Goal: Information Seeking & Learning: Learn about a topic

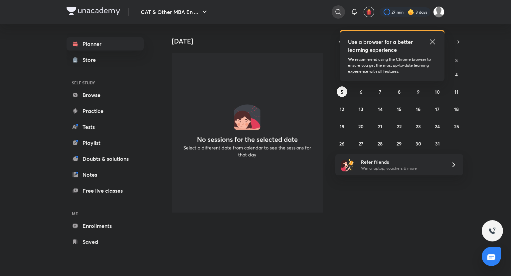
click at [334, 10] on icon at bounding box center [338, 12] width 8 height 8
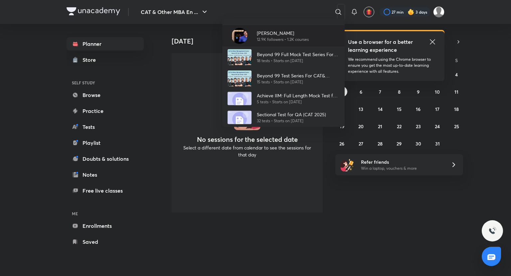
click at [289, 37] on p "12.9K followers • 1.2K courses" at bounding box center [283, 40] width 52 height 6
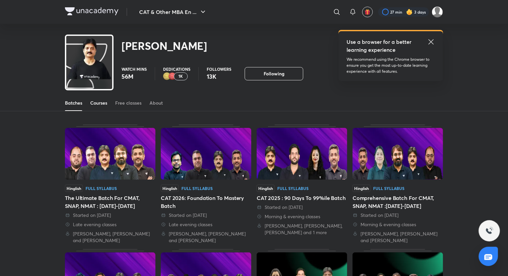
click at [98, 102] on div "Courses" at bounding box center [98, 103] width 17 height 7
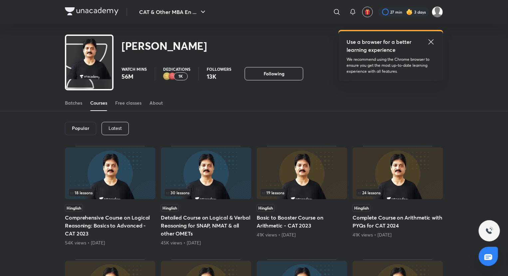
click at [117, 126] on p "Latest" at bounding box center [114, 128] width 13 height 5
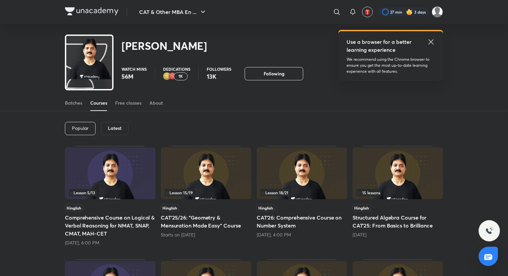
click at [224, 223] on h5 "CAT'25/26: "Geometry & Mensuration Made Easy" Course" at bounding box center [206, 222] width 90 height 16
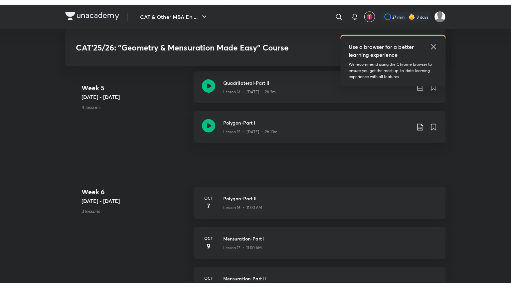
scroll to position [1019, 0]
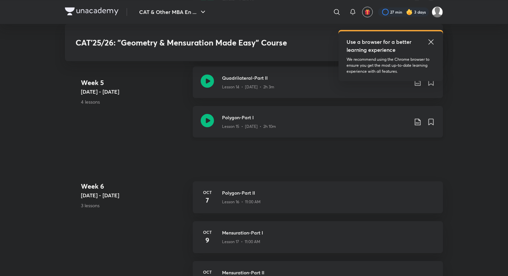
click at [205, 118] on icon at bounding box center [207, 120] width 13 height 13
